Goal: Task Accomplishment & Management: Manage account settings

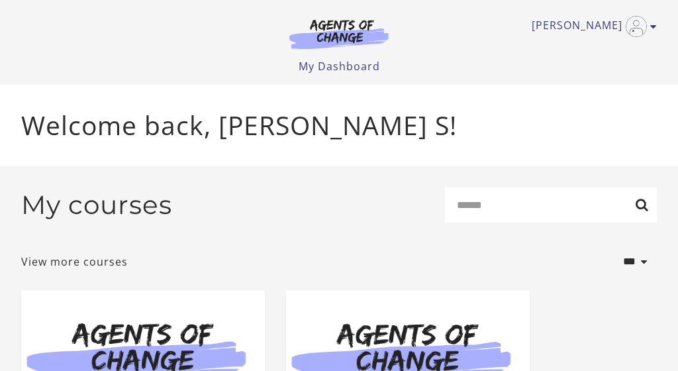
click at [572, 41] on div "Micheline S My Account Support Sign Out Toggle menu Menu My Dashboard My Accoun…" at bounding box center [338, 37] width 635 height 74
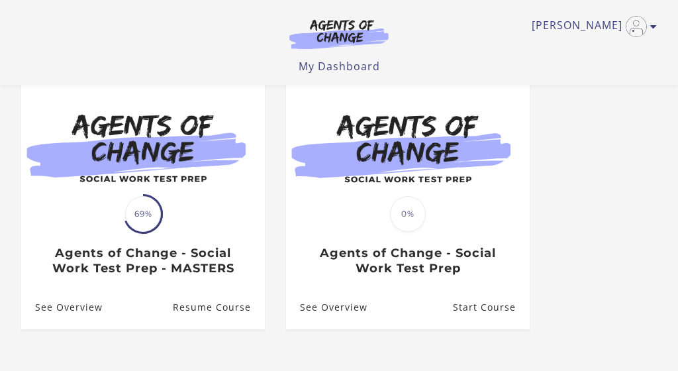
scroll to position [109, 0]
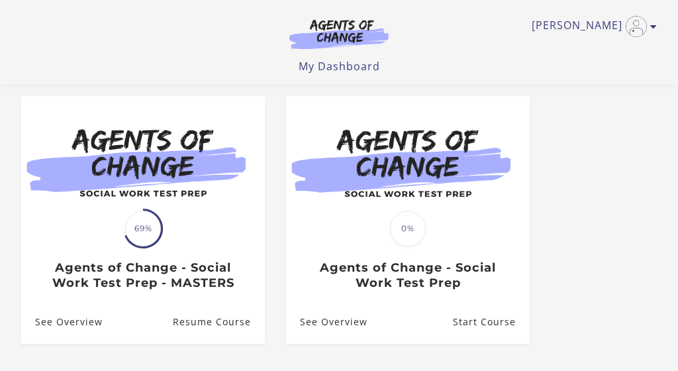
click at [623, 118] on ul "Translation missing: en.liquid.partials.dashboard_course_card.progress_descript…" at bounding box center [339, 230] width 656 height 269
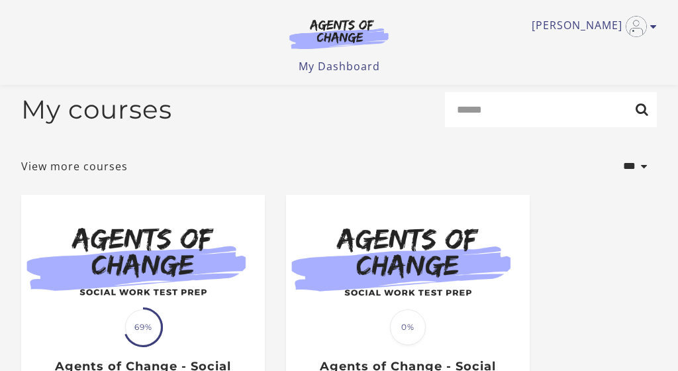
scroll to position [0, 0]
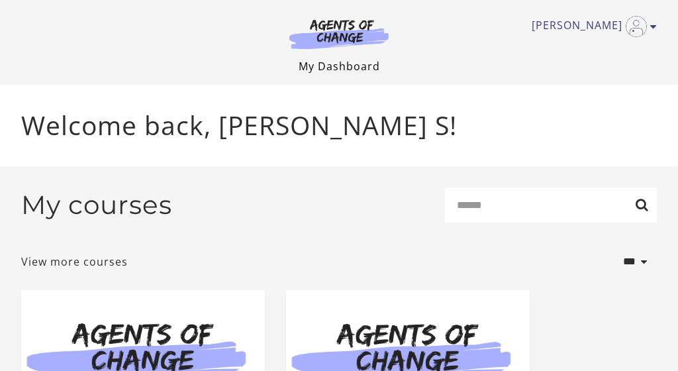
click at [330, 65] on link "My Dashboard" at bounding box center [338, 66] width 81 height 15
click at [52, 265] on link "View more courses" at bounding box center [74, 261] width 107 height 16
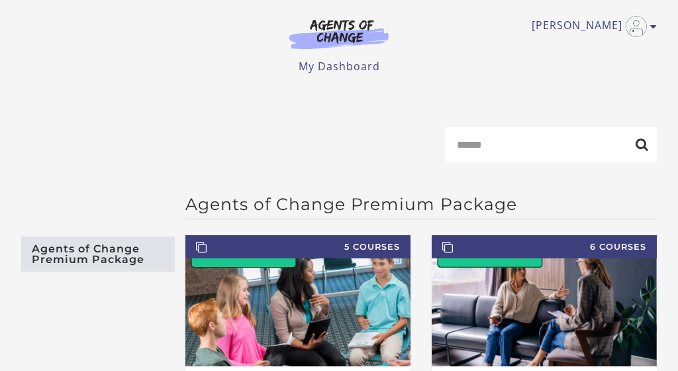
click at [344, 38] on img at bounding box center [338, 34] width 127 height 30
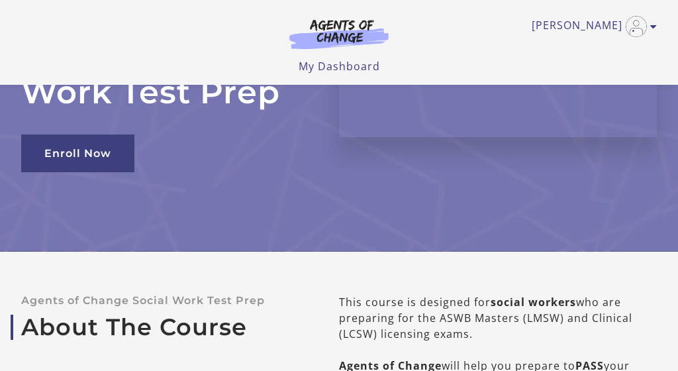
scroll to position [198, 0]
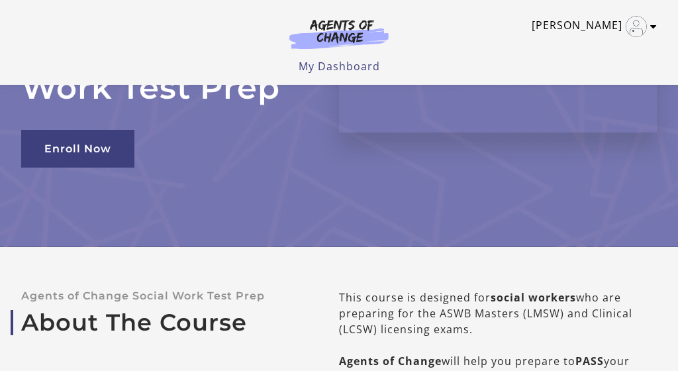
click at [656, 27] on icon "Toggle menu" at bounding box center [653, 26] width 7 height 11
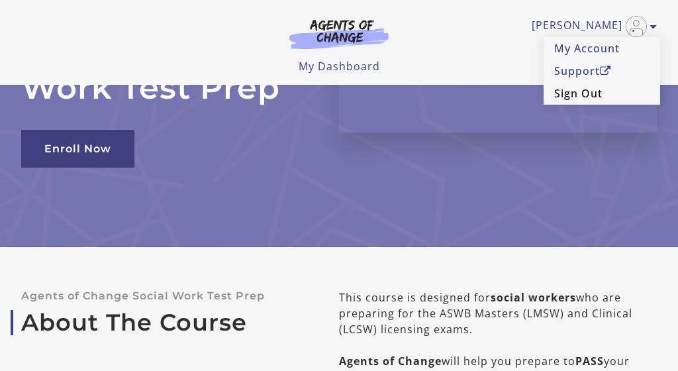
click at [590, 92] on link "Sign Out" at bounding box center [601, 93] width 116 height 22
